Goal: Information Seeking & Learning: Understand process/instructions

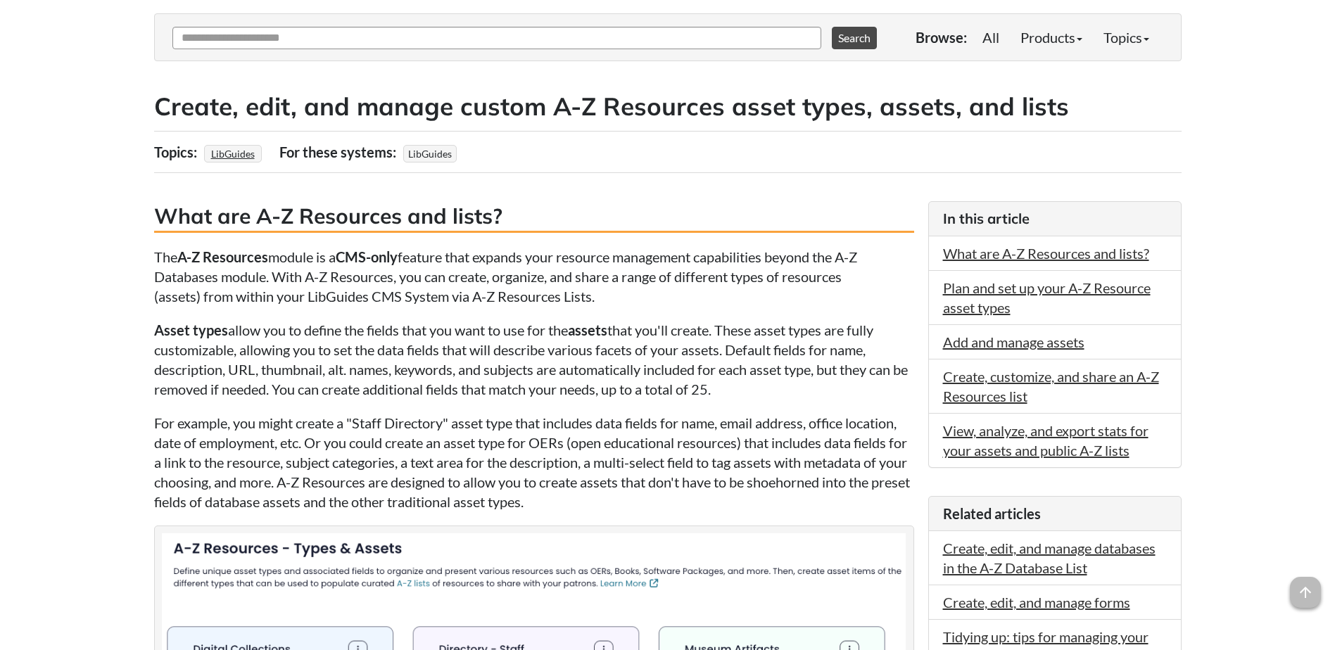
scroll to position [211, 0]
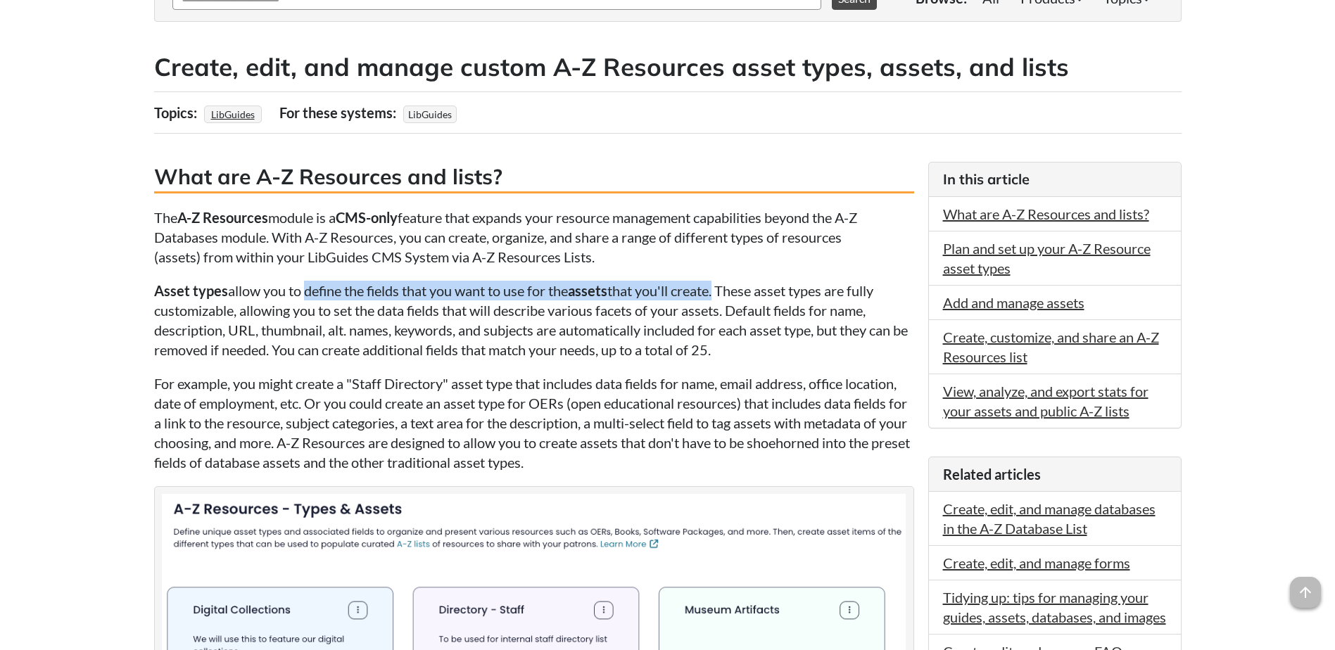
drag, startPoint x: 368, startPoint y: 297, endPoint x: 723, endPoint y: 296, distance: 355.4
click at [723, 296] on p "Asset types allow you to define the fields that you want to use for the assets …" at bounding box center [534, 320] width 760 height 79
click at [671, 315] on p "Asset types allow you to define the fields that you want to use for the assets …" at bounding box center [534, 320] width 760 height 79
click at [716, 315] on p "Asset types allow you to define the fields that you want to use for the assets …" at bounding box center [534, 320] width 760 height 79
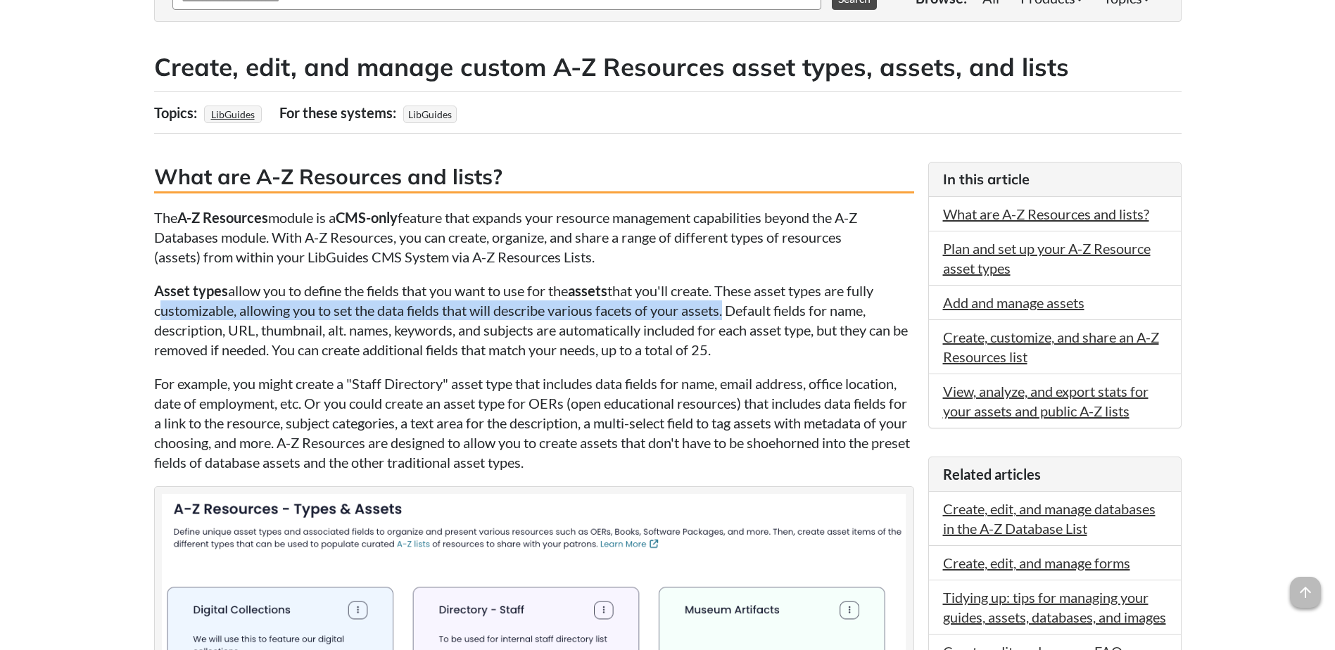
drag, startPoint x: 725, startPoint y: 312, endPoint x: 145, endPoint y: 317, distance: 579.9
click at [578, 307] on p "Asset types allow you to define the fields that you want to use for the assets …" at bounding box center [534, 320] width 760 height 79
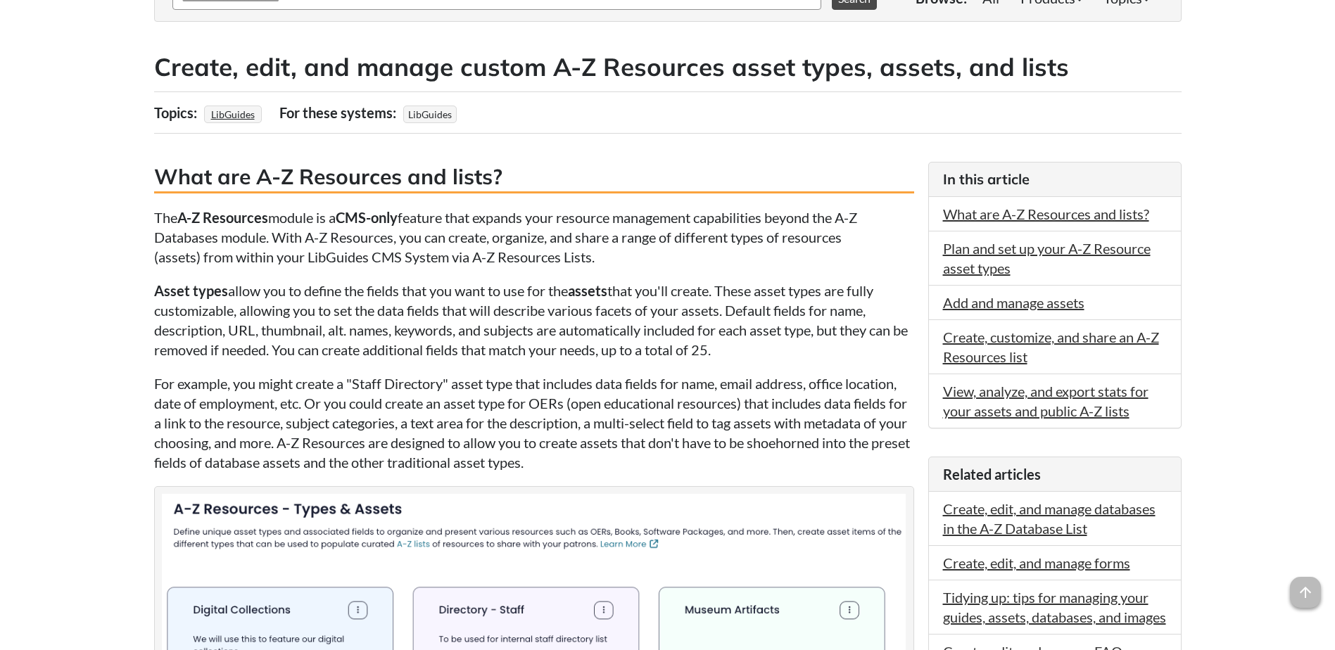
click at [434, 328] on p "Asset types allow you to define the fields that you want to use for the assets …" at bounding box center [534, 320] width 760 height 79
click at [289, 353] on p "Asset types allow you to define the fields that you want to use for the assets …" at bounding box center [534, 320] width 760 height 79
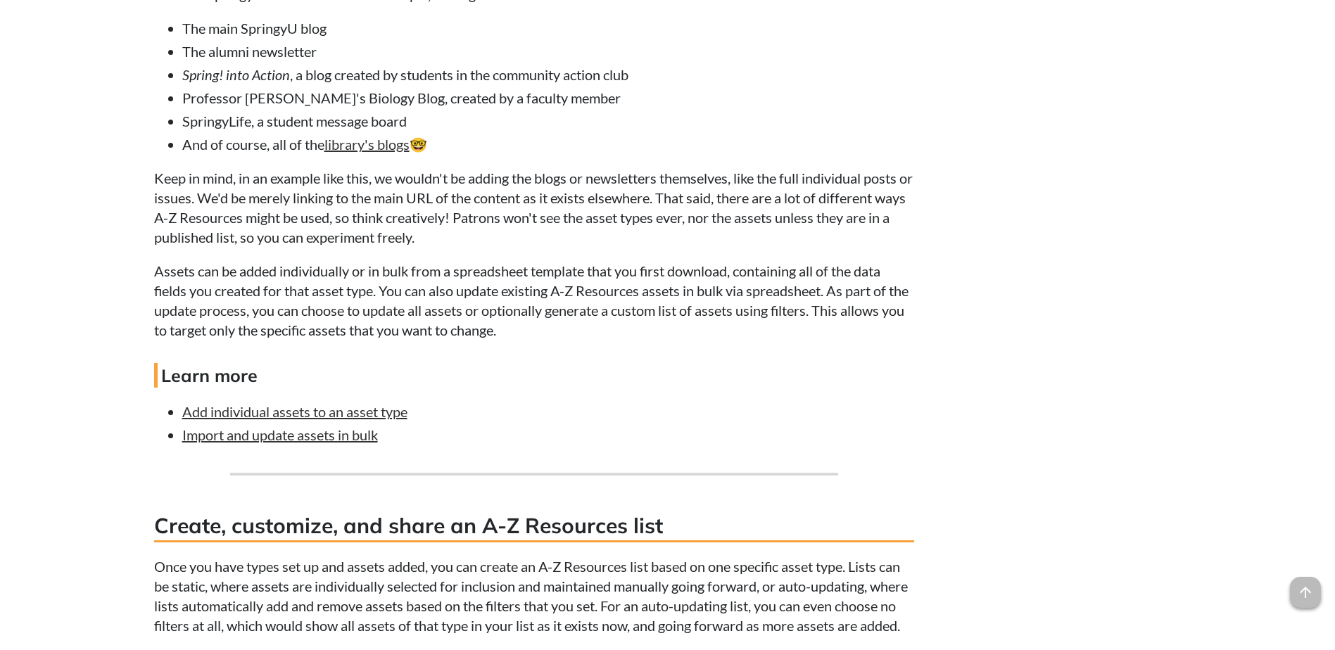
scroll to position [3097, 0]
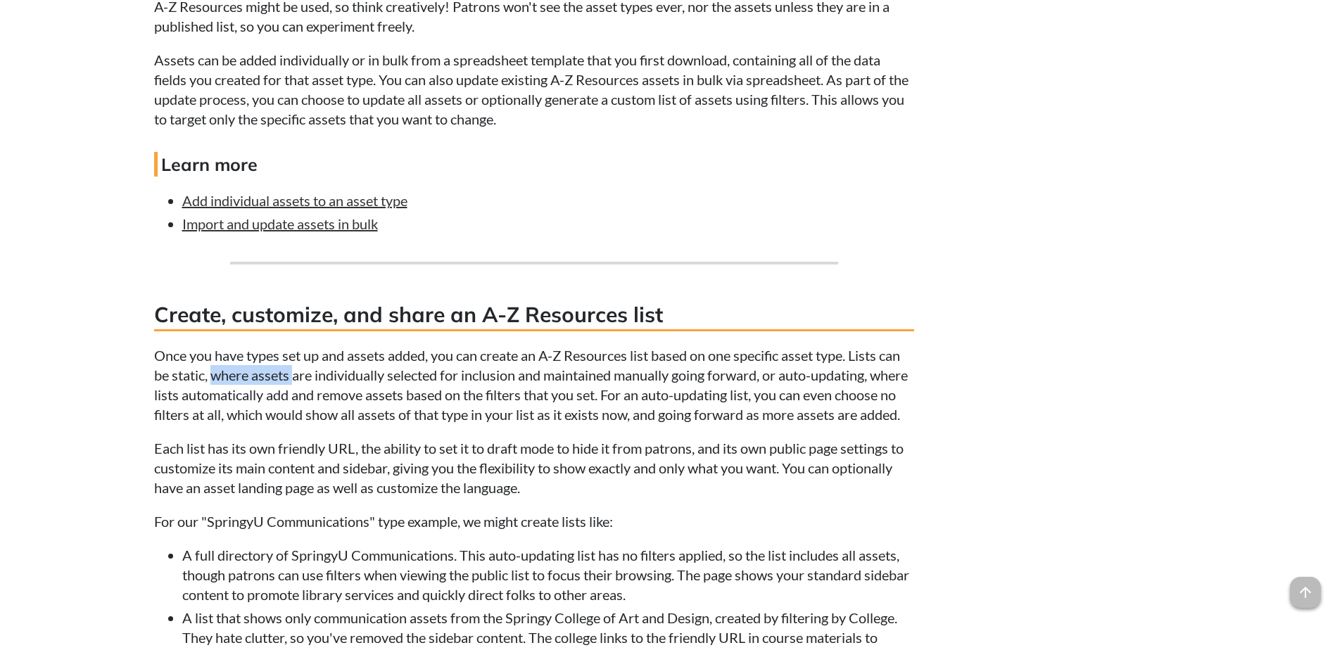
drag, startPoint x: 213, startPoint y: 379, endPoint x: 293, endPoint y: 377, distance: 80.3
click at [293, 377] on p "Once you have types set up and assets added, you can create an A-Z Resources li…" at bounding box center [534, 385] width 760 height 79
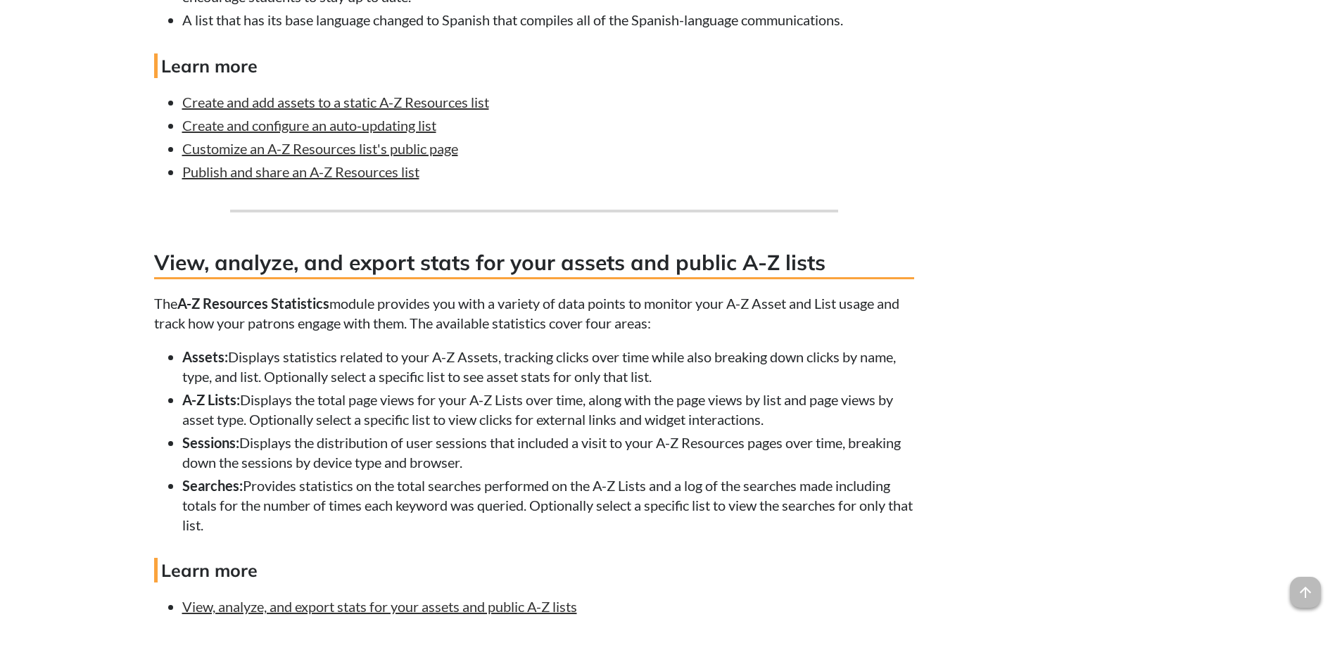
scroll to position [3800, 0]
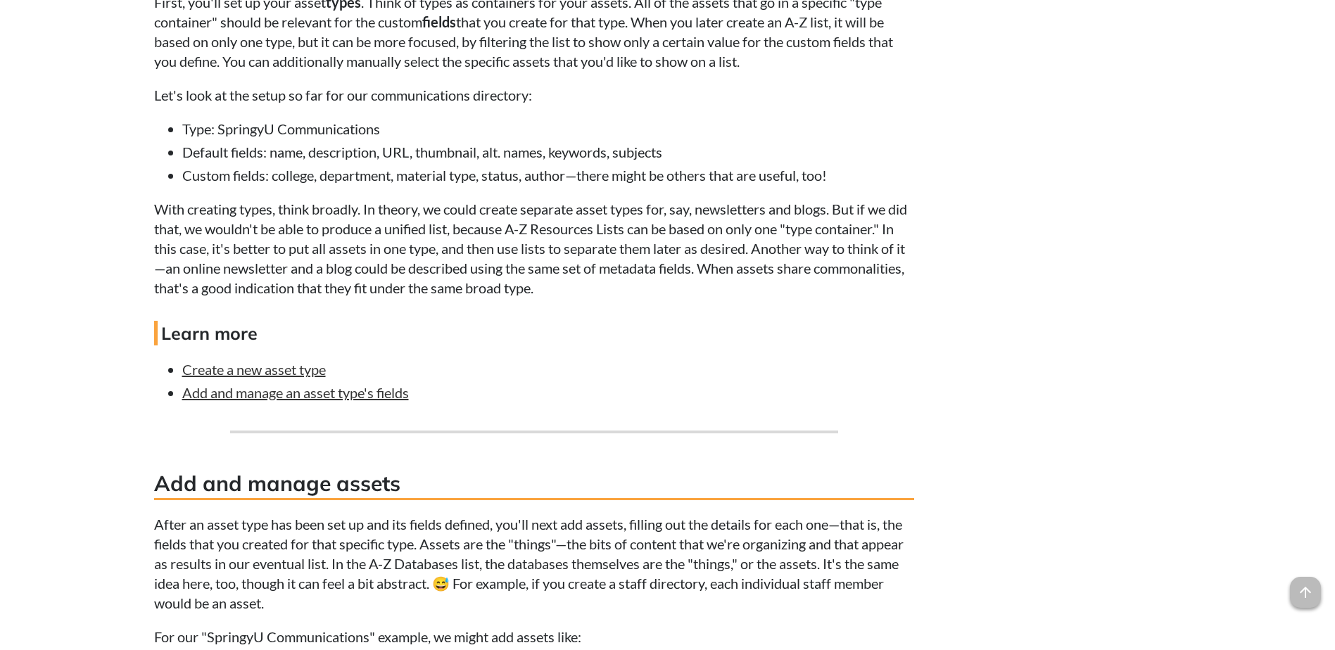
scroll to position [2252, 0]
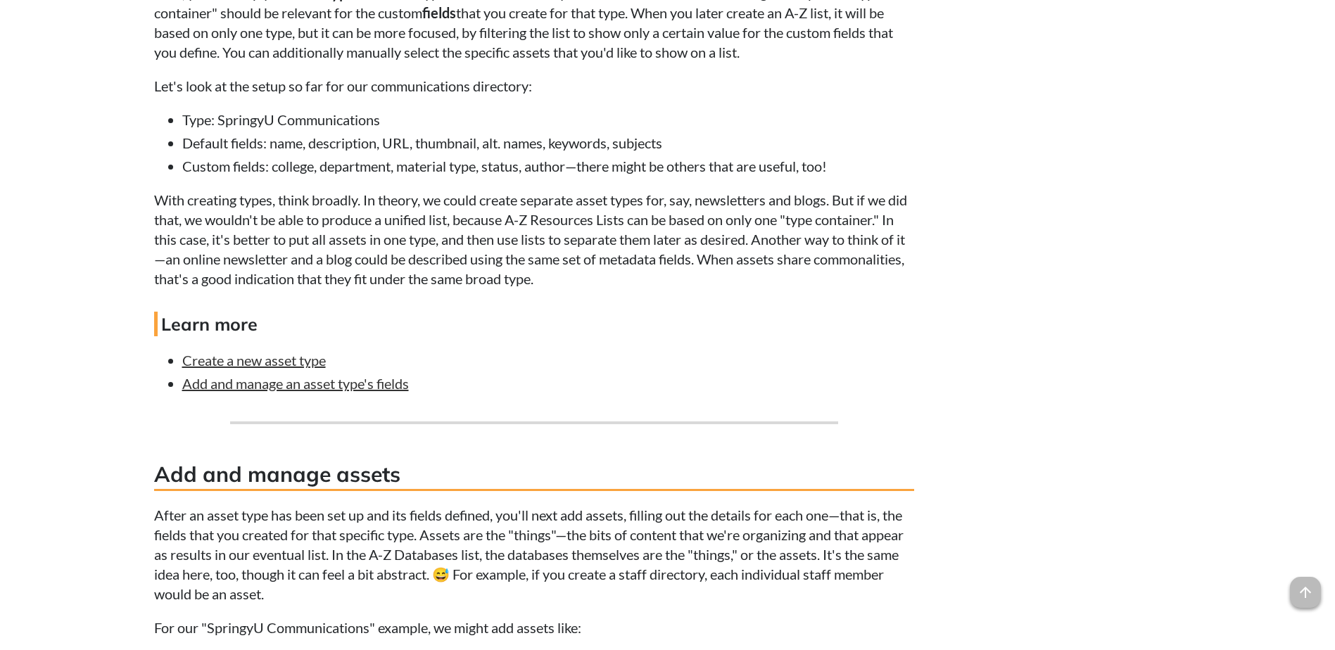
click at [591, 369] on li "Create a new asset type" at bounding box center [548, 360] width 732 height 20
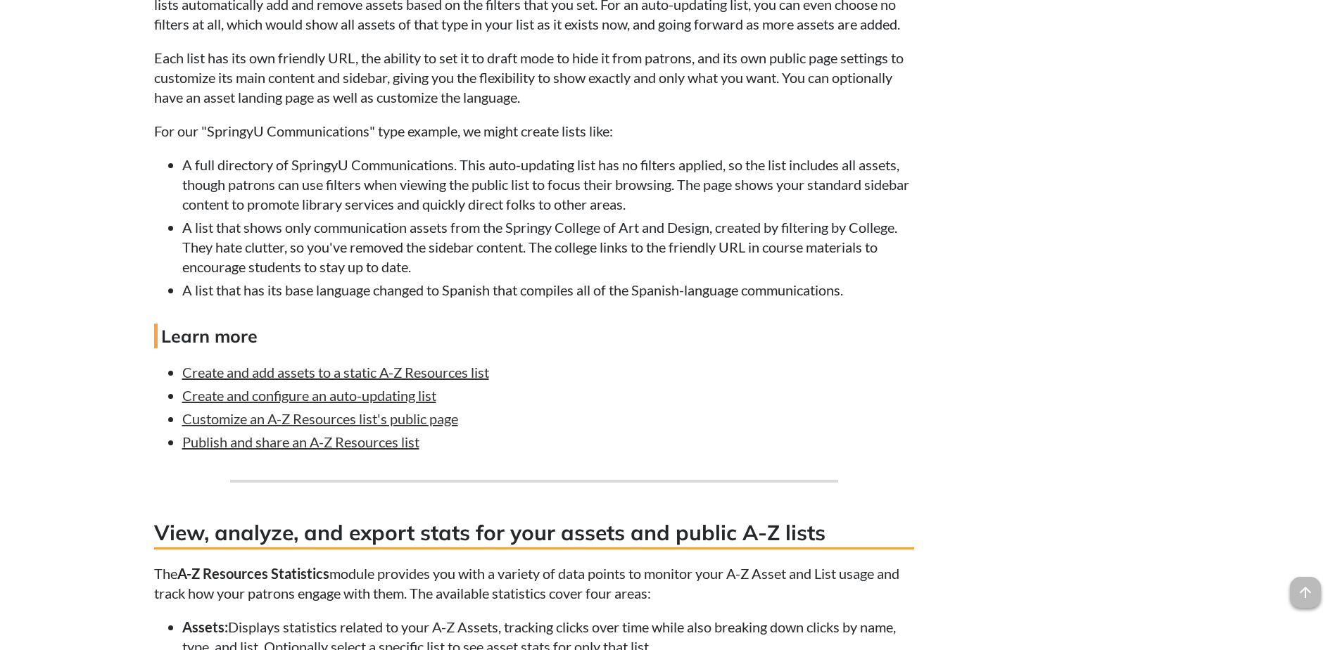
scroll to position [3519, 0]
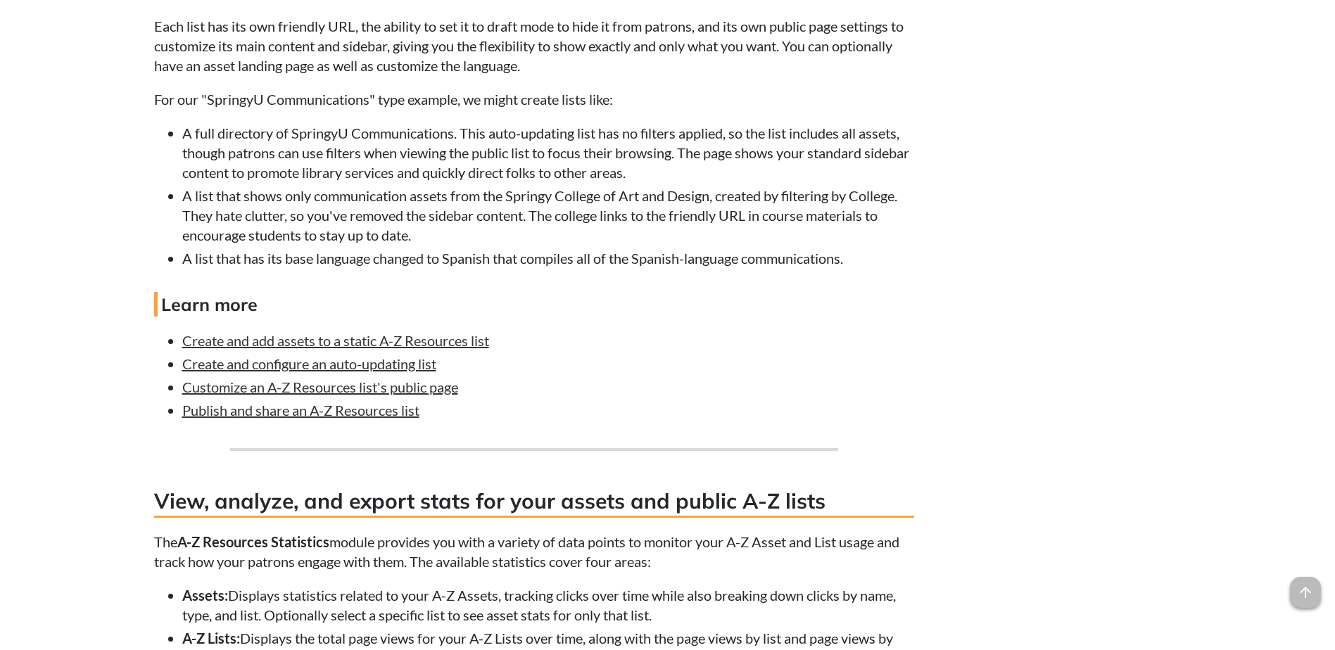
click at [602, 419] on li "Publish and share an A-Z Resources list" at bounding box center [548, 410] width 732 height 20
click at [671, 417] on ul "Create and add assets to a static A-Z Resources list Create and configure an au…" at bounding box center [534, 375] width 760 height 89
drag, startPoint x: 553, startPoint y: 388, endPoint x: 464, endPoint y: 409, distance: 91.7
click at [551, 374] on li "Create and configure an auto-updating list" at bounding box center [548, 364] width 732 height 20
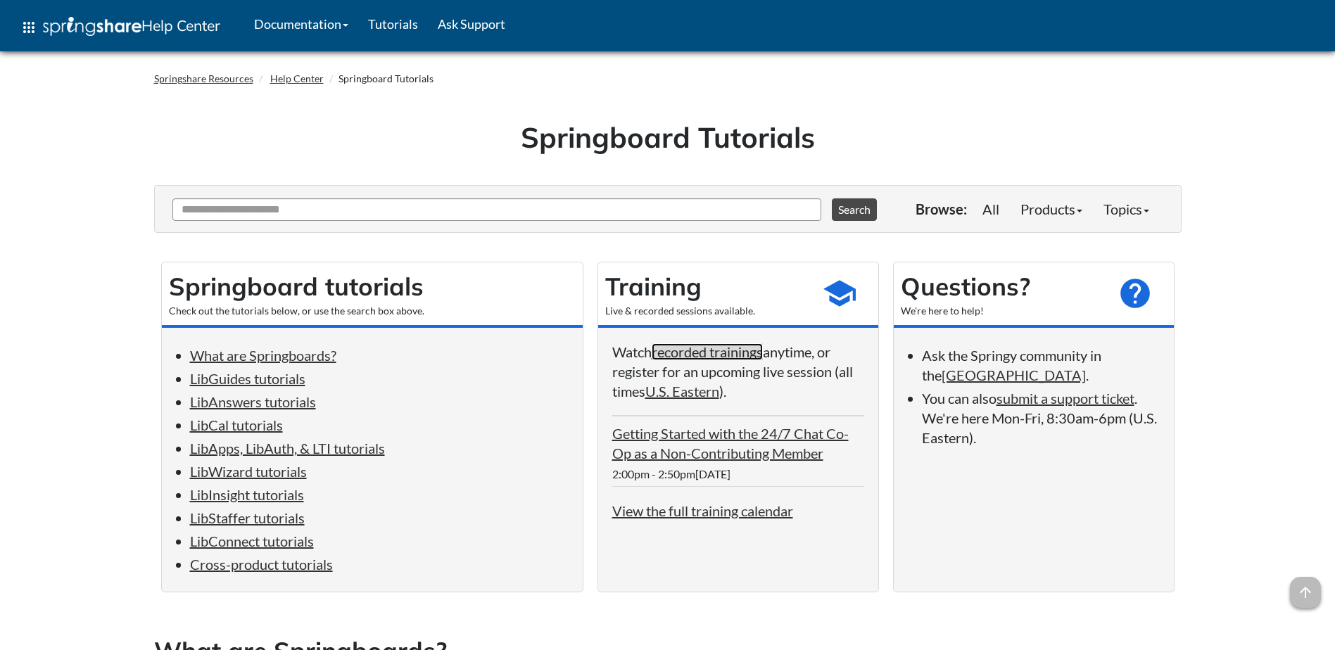
click at [716, 359] on link "recorded trainings" at bounding box center [707, 351] width 111 height 17
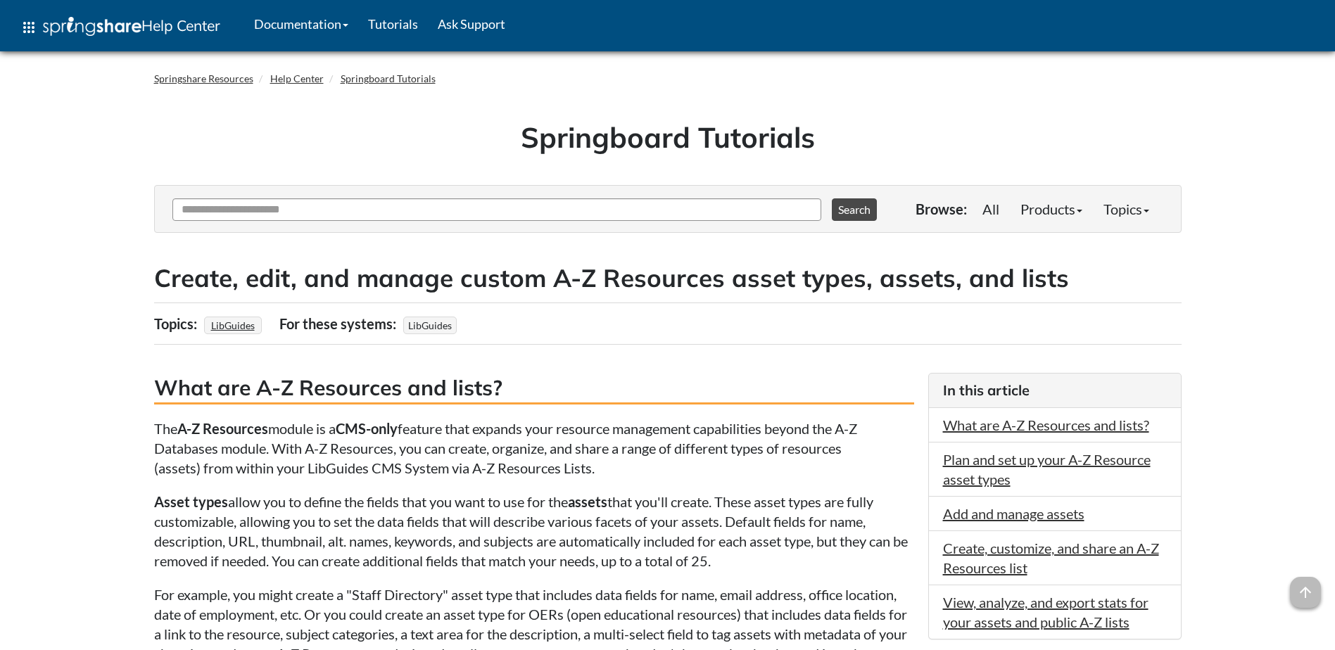
click at [513, 469] on p "The A-Z Resources module is a CMS-only feature that expands your resource manag…" at bounding box center [534, 448] width 760 height 59
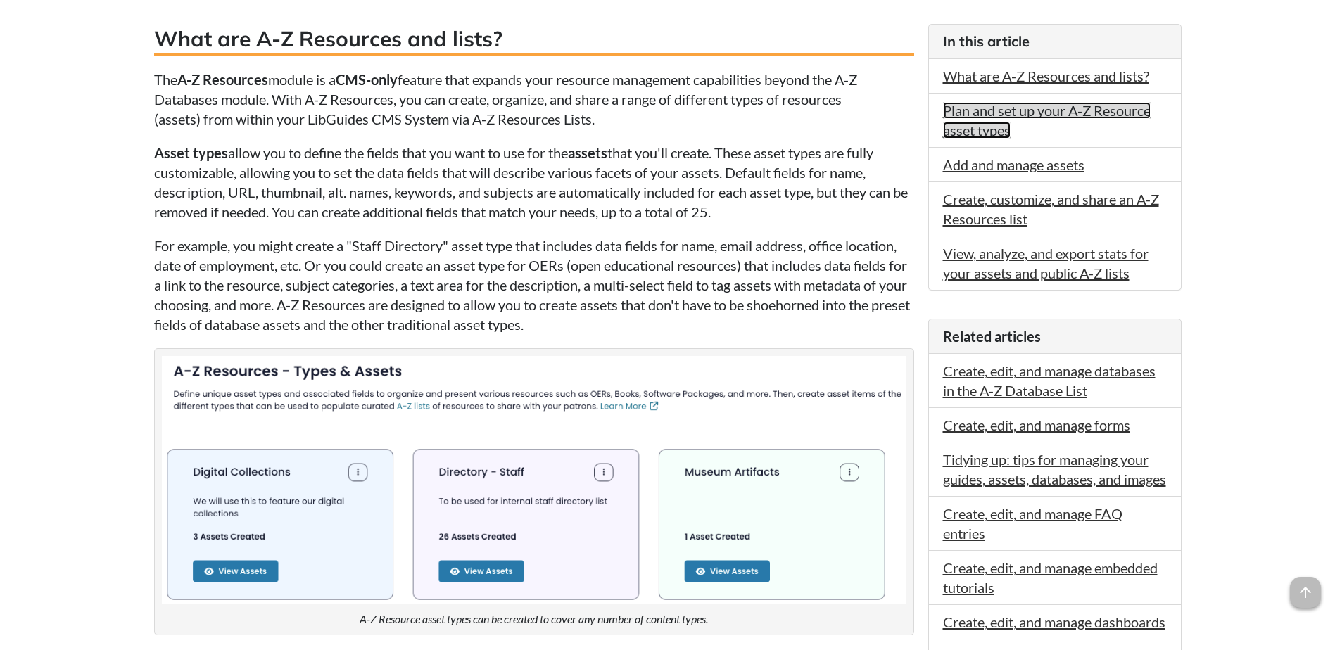
click at [1064, 108] on link "Plan and set up your A-Z Resource asset types" at bounding box center [1047, 120] width 208 height 37
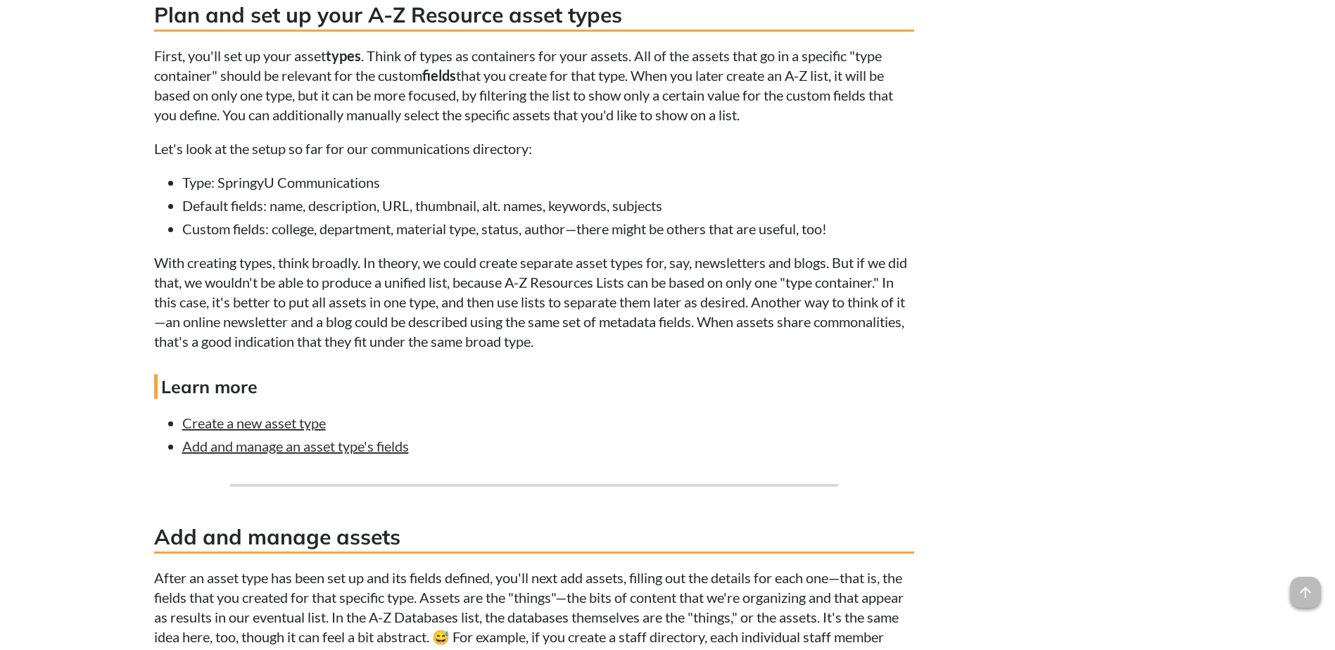
click at [434, 343] on p "With creating types, think broadly. In theory, we could create separate asset t…" at bounding box center [534, 302] width 760 height 99
click at [284, 419] on link "Create a new asset type" at bounding box center [254, 423] width 144 height 17
